Goal: Entertainment & Leisure: Consume media (video, audio)

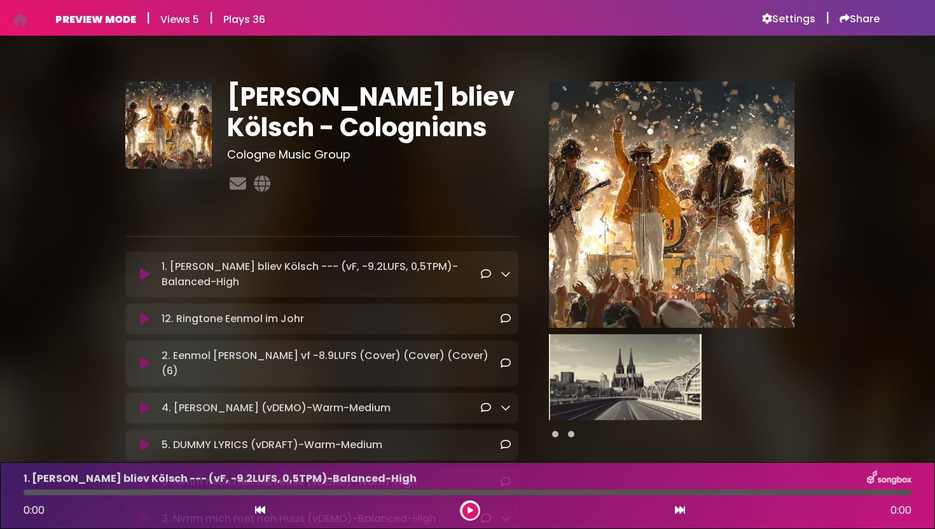
click at [145, 277] on icon at bounding box center [145, 274] width 10 height 13
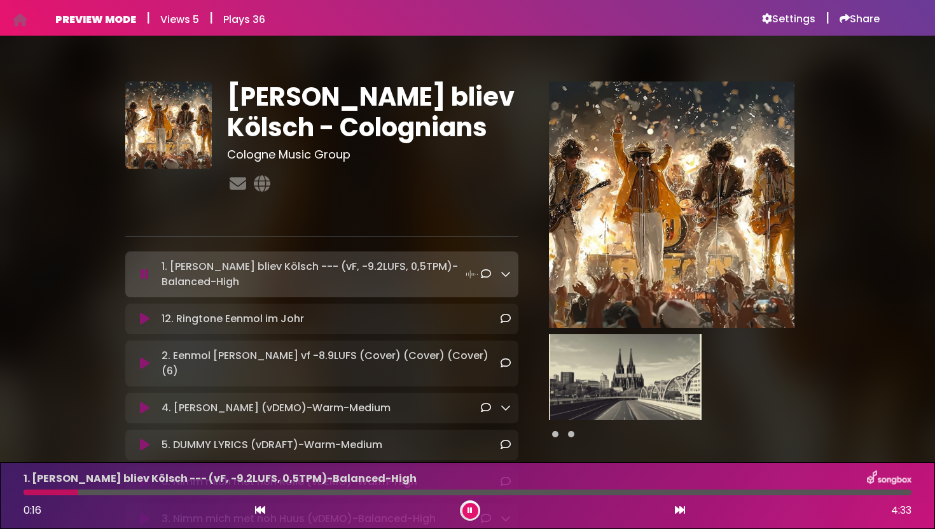
click at [662, 14] on div "PREVIEW MODE | Views 5 | Plays 36 Settings | Share" at bounding box center [467, 17] width 824 height 15
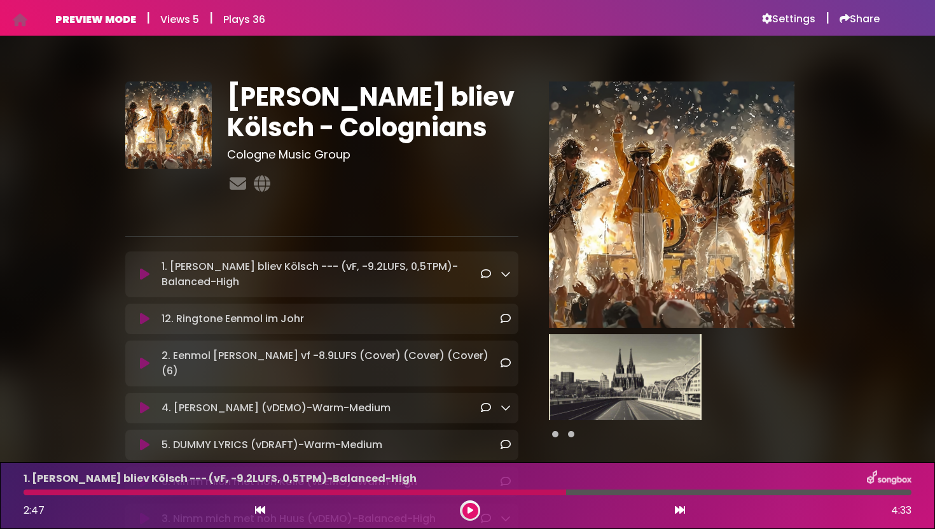
click at [466, 508] on button at bounding box center [470, 510] width 16 height 16
